Goal: Information Seeking & Learning: Learn about a topic

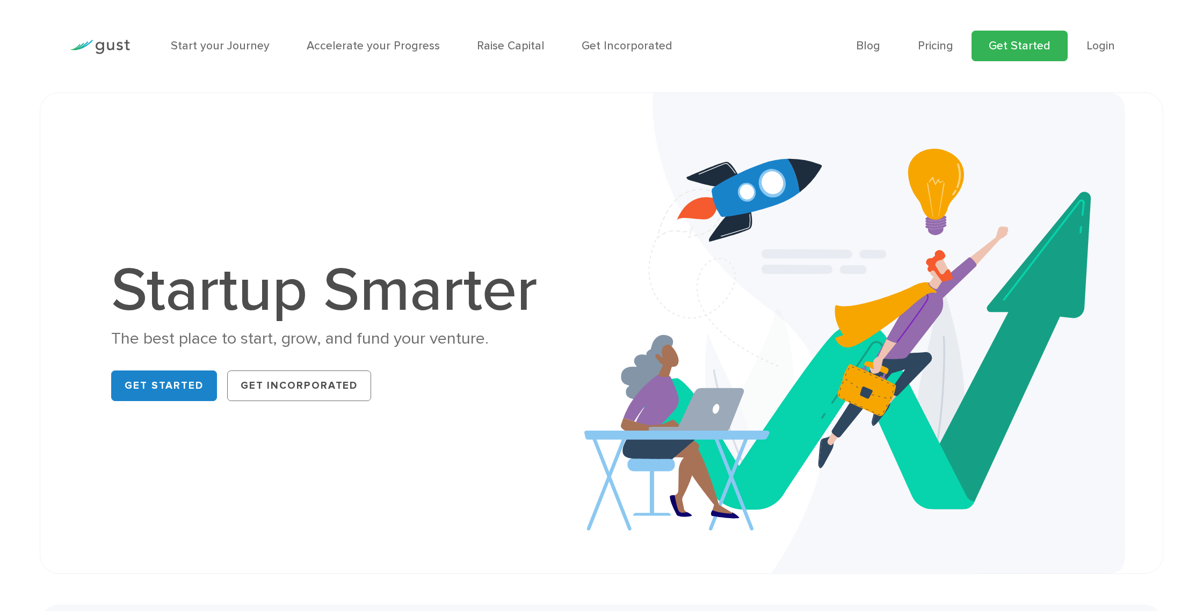
click at [1031, 47] on link "Get Started" at bounding box center [1020, 46] width 96 height 31
click at [936, 46] on link "Pricing" at bounding box center [935, 45] width 35 height 13
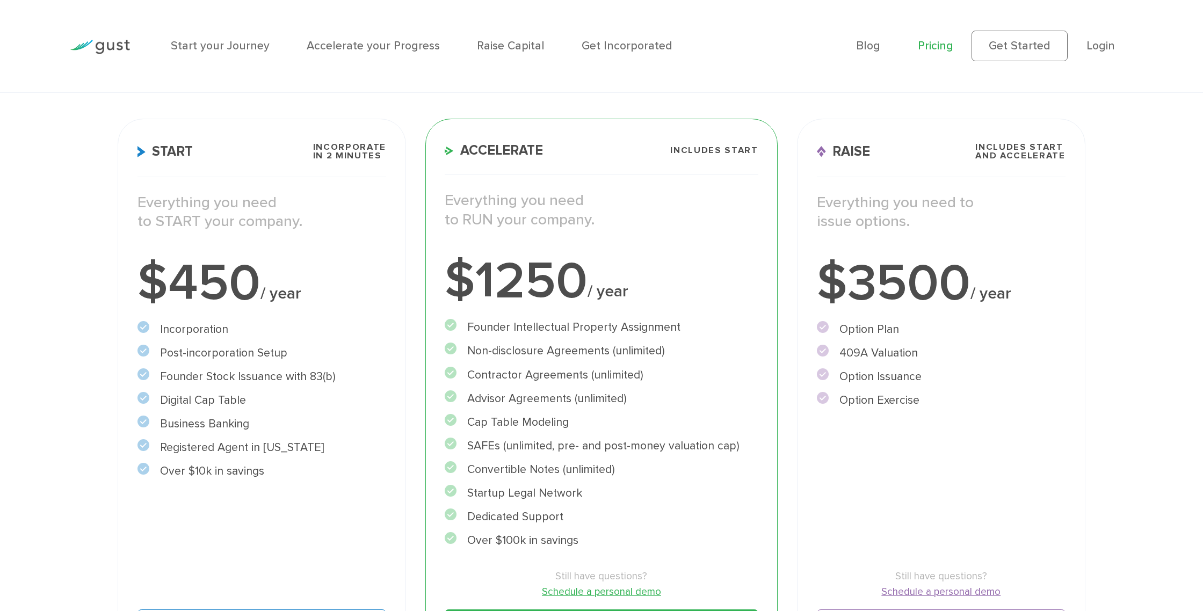
scroll to position [169, 0]
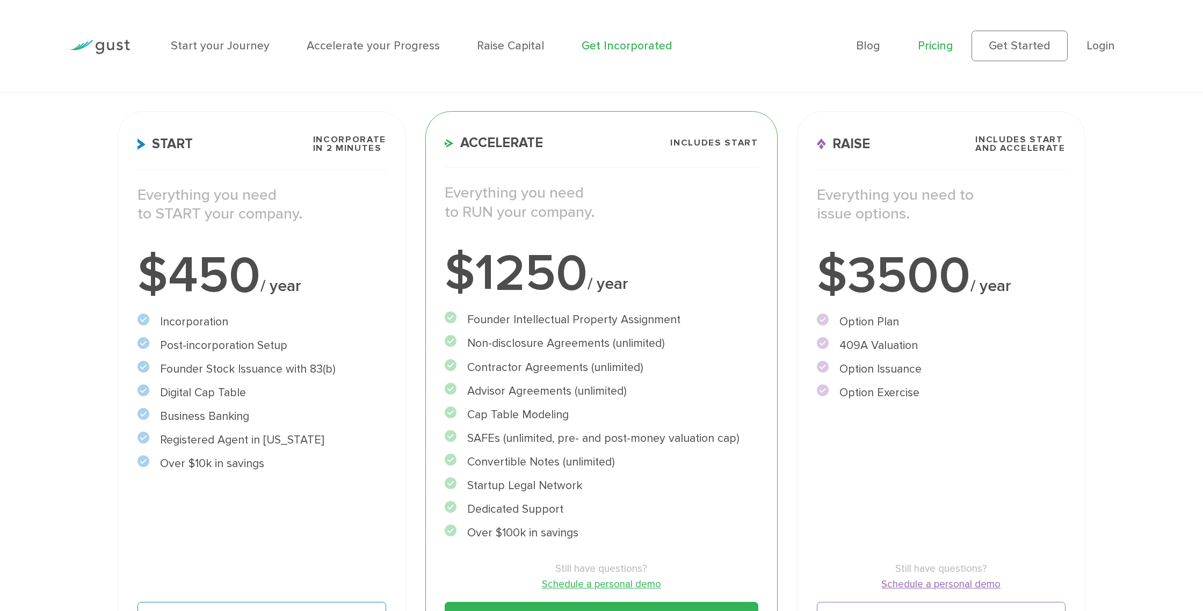
click at [617, 45] on link "Get Incorporated" at bounding box center [627, 45] width 91 height 13
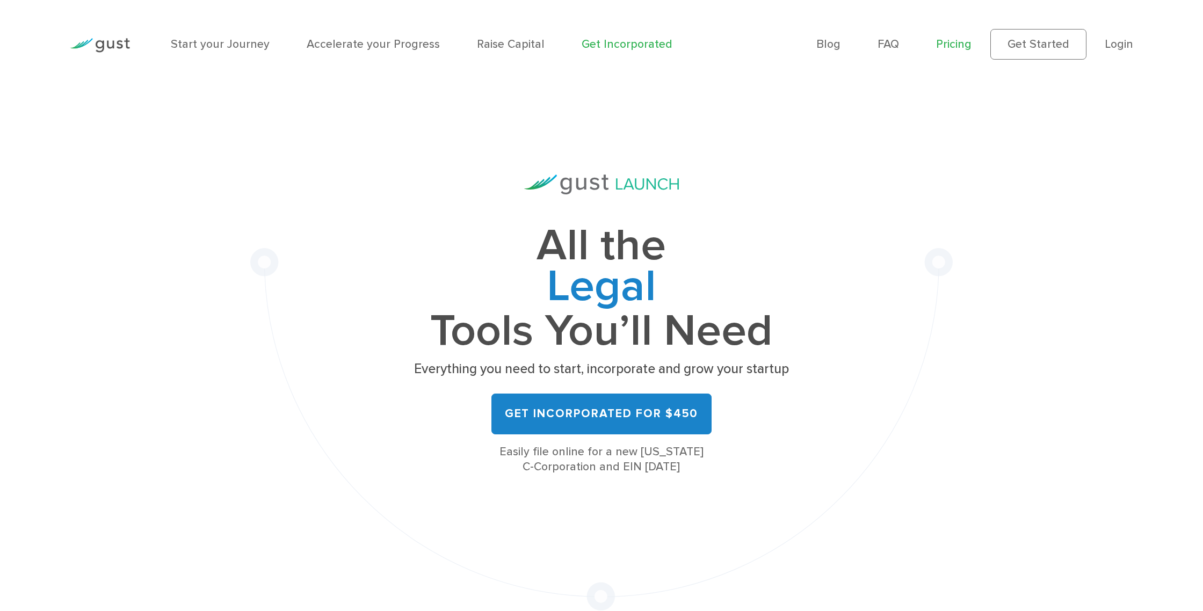
scroll to position [3, 0]
click at [950, 49] on link "Pricing" at bounding box center [953, 43] width 35 height 13
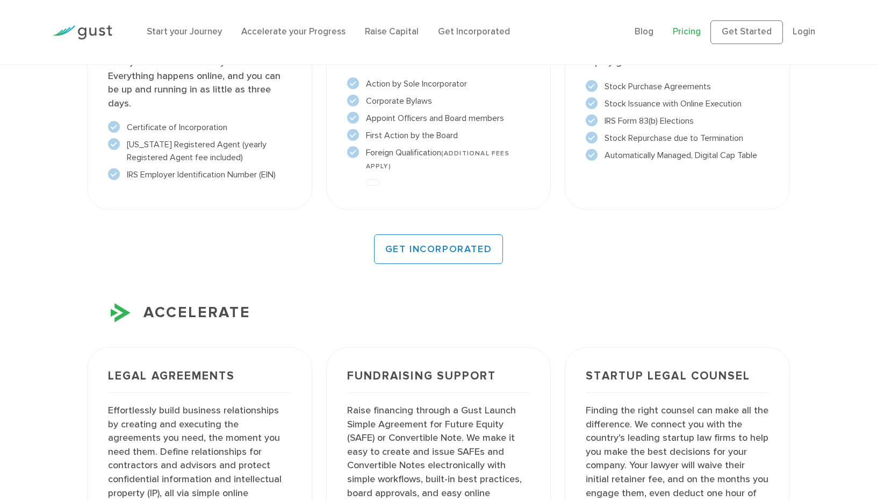
scroll to position [978, 0]
